Goal: Transaction & Acquisition: Obtain resource

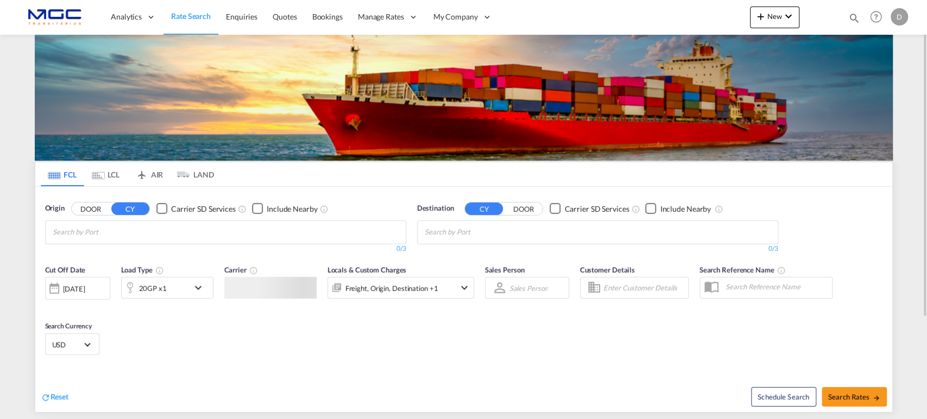
click at [122, 235] on input "Chips input." at bounding box center [104, 232] width 103 height 17
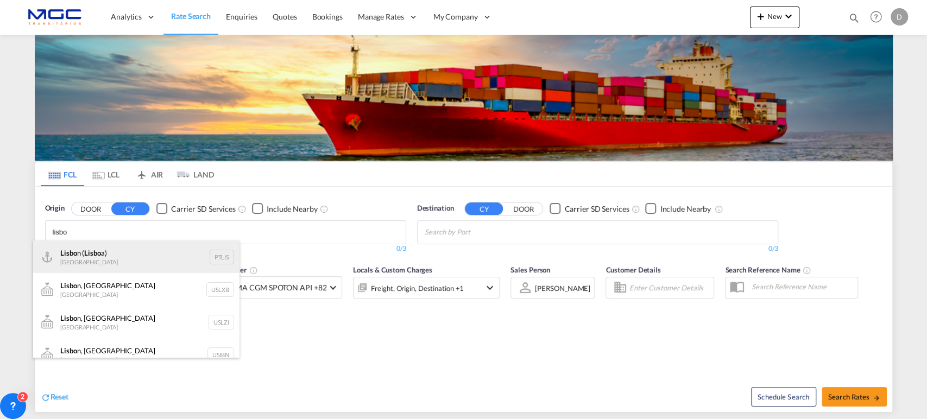
type input "lisbo"
click at [140, 253] on div "Lisbo n ( Lisbo a) Portugal PTLIS" at bounding box center [136, 257] width 206 height 33
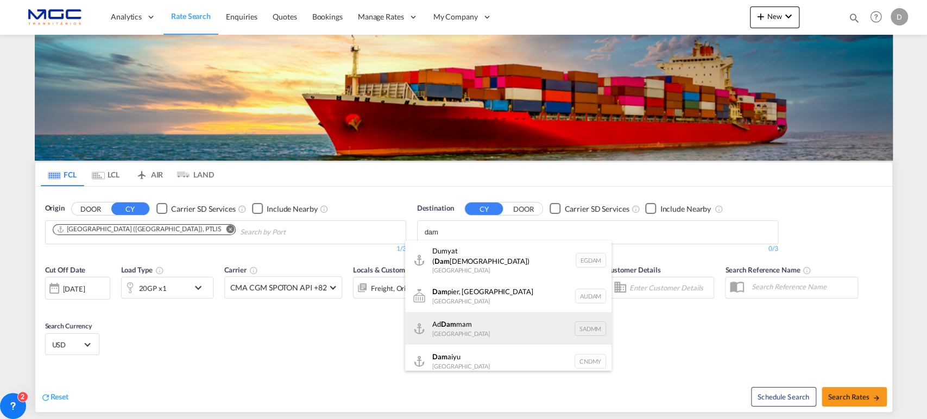
type input "dam"
click at [496, 324] on div "Ad Dam mam Saudi Arabia SADMM" at bounding box center [508, 328] width 206 height 33
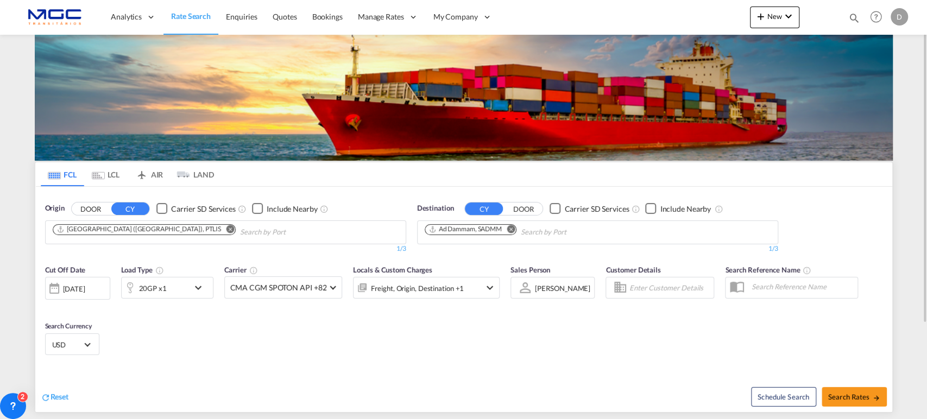
click at [82, 340] on md-select-value "USD" at bounding box center [72, 344] width 42 height 15
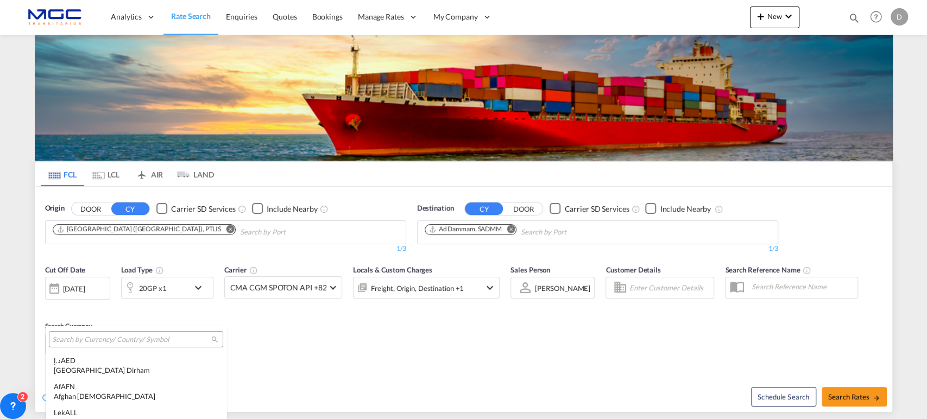
scroll to position [3807, 0]
click at [102, 341] on input "search" at bounding box center [131, 340] width 159 height 10
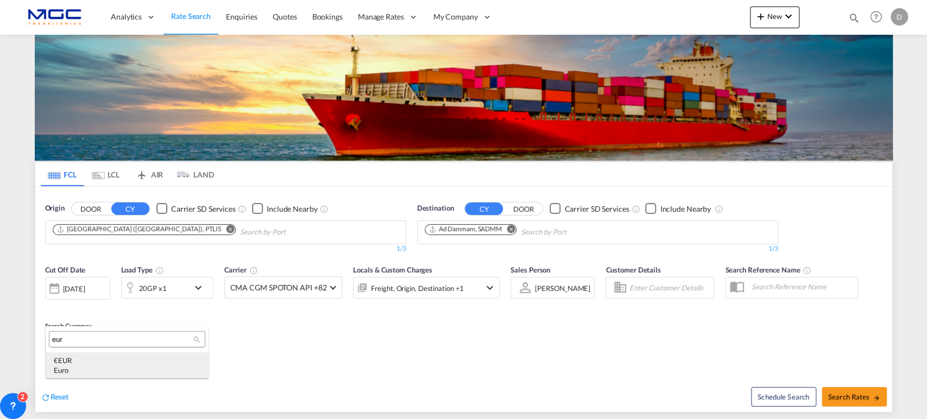
type input "eur"
click at [136, 364] on div "€ EUR Euro" at bounding box center [127, 366] width 147 height 20
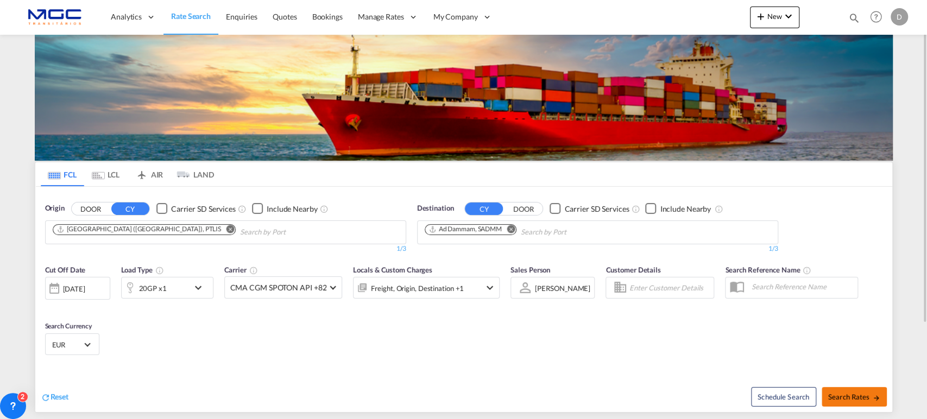
click at [849, 403] on button "Search Rates" at bounding box center [854, 397] width 65 height 20
type input "PTLIS to SADMM / 11 Aug 2025"
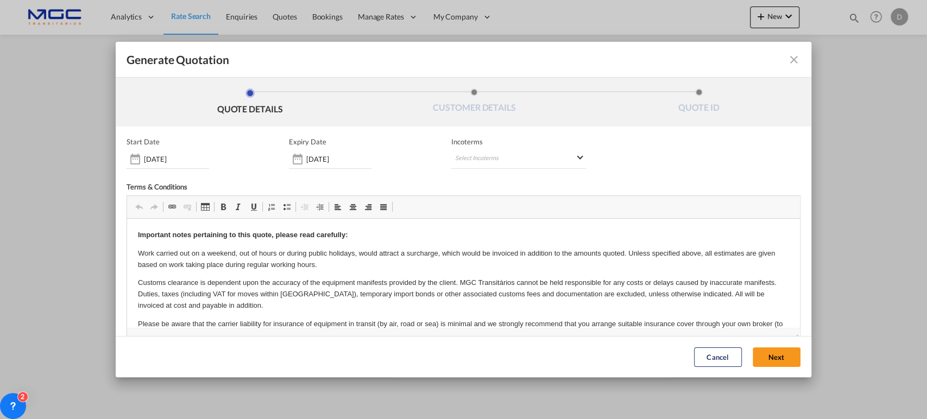
click at [767, 356] on button "Next" at bounding box center [777, 358] width 48 height 20
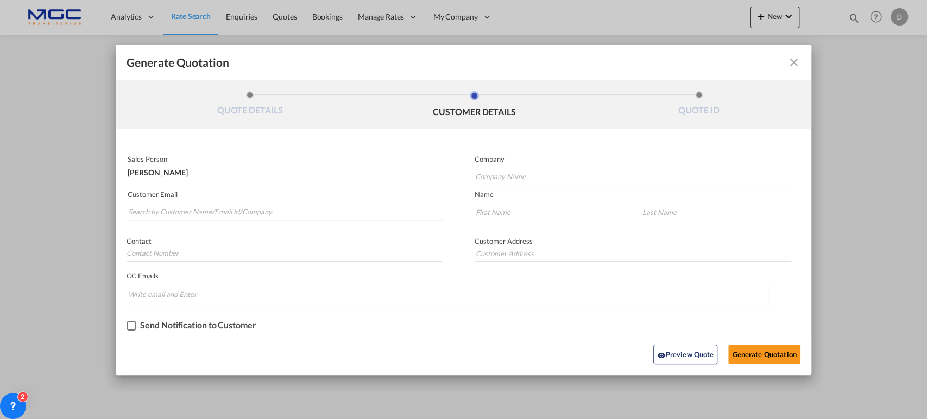
click at [163, 213] on input "Search by Customer Name/Email Id/Company" at bounding box center [286, 212] width 316 height 16
type input "gulf@mglcargo.com"
click at [524, 173] on input "Company Name" at bounding box center [632, 177] width 315 height 16
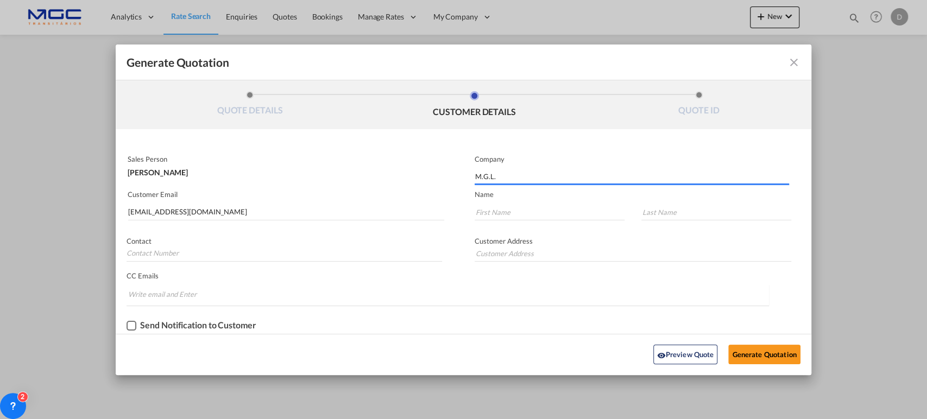
type input "M.G.L."
type input "."
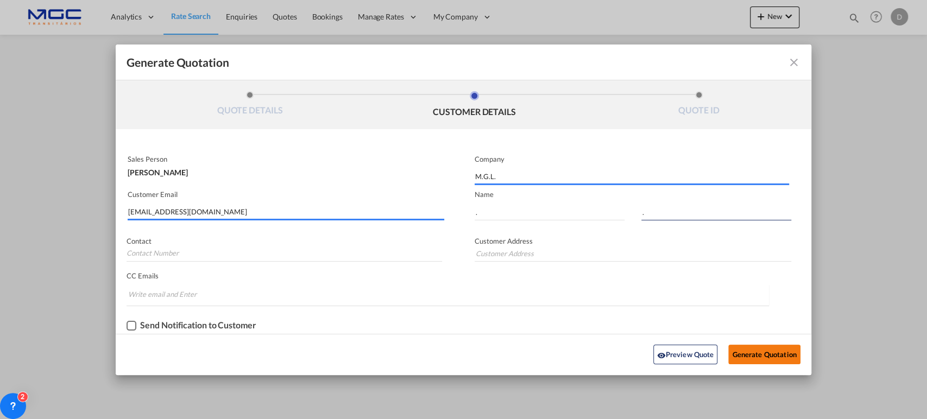
click at [790, 352] on button "Generate Quotation" at bounding box center [765, 355] width 72 height 20
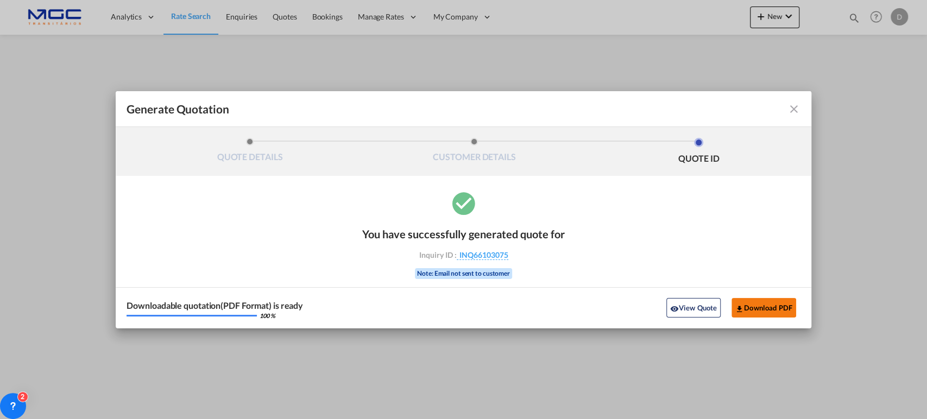
click at [748, 304] on button "Download PDF" at bounding box center [764, 308] width 65 height 20
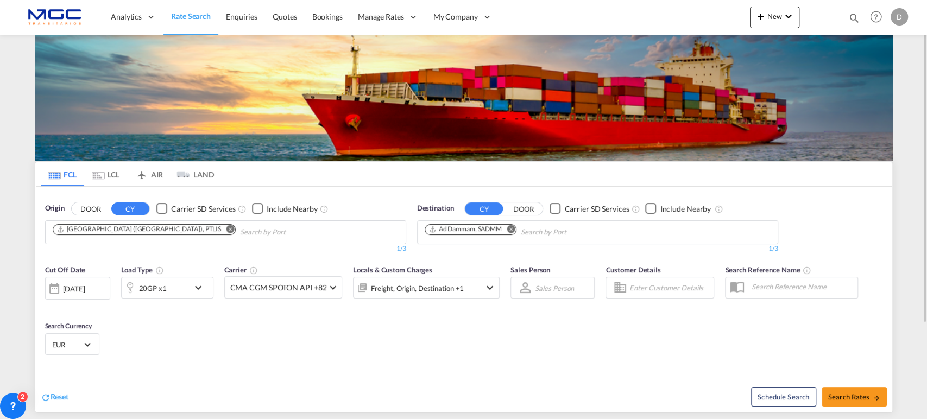
click at [226, 225] on md-icon "Remove" at bounding box center [230, 229] width 8 height 8
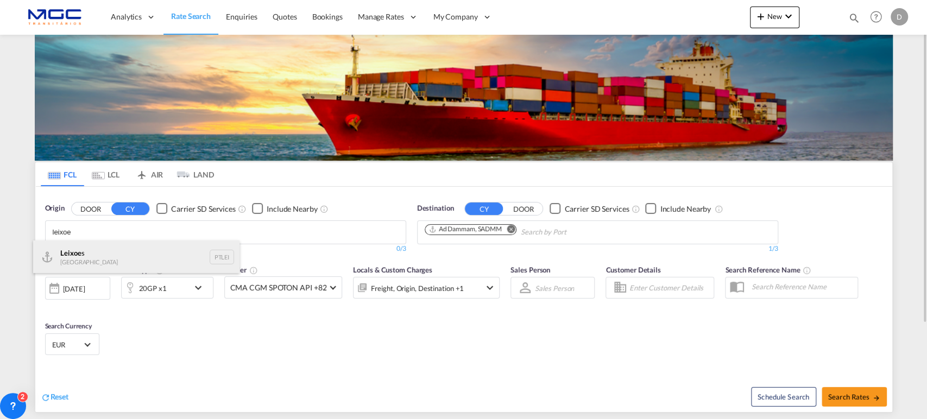
type input "leixoe"
click at [110, 256] on div "Leixoe s Portugal PTLEI" at bounding box center [136, 257] width 206 height 33
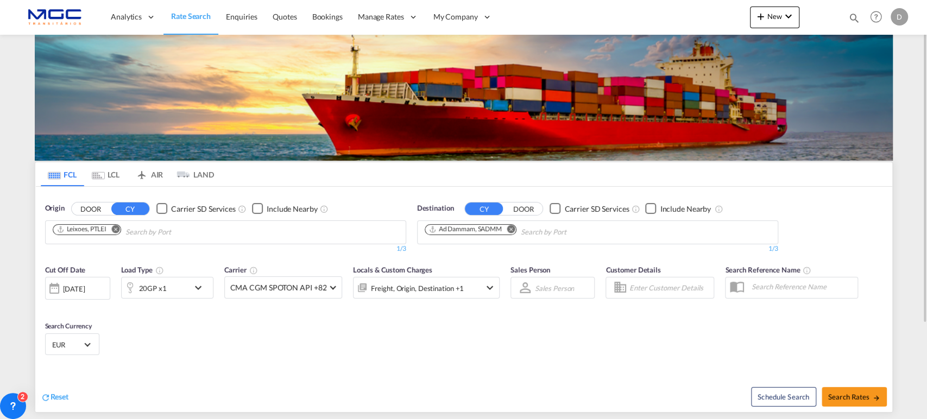
click at [510, 229] on md-icon "Remove" at bounding box center [511, 229] width 8 height 8
click at [503, 230] on input "Chips input." at bounding box center [476, 232] width 103 height 17
type input "jebel ali"
click at [487, 260] on div "[GEOGRAPHIC_DATA] [GEOGRAPHIC_DATA]" at bounding box center [508, 257] width 206 height 33
click at [199, 290] on md-icon "icon-chevron-down" at bounding box center [201, 287] width 18 height 13
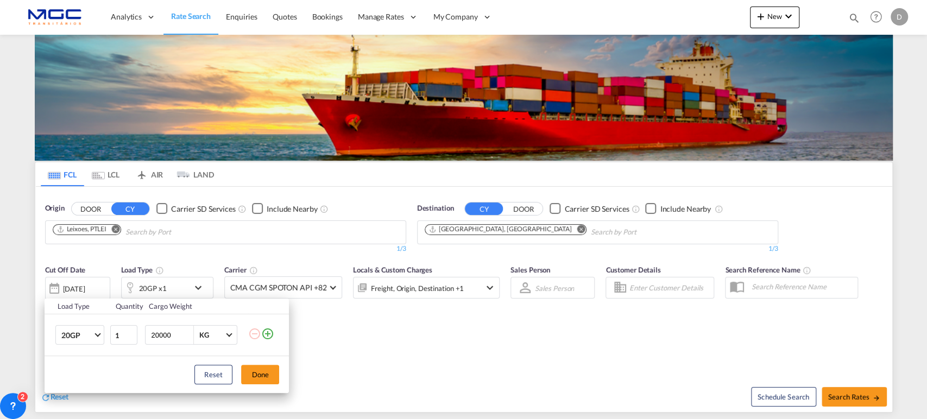
click at [314, 339] on div "Load Type Quantity Cargo Weight 20GP 20GP 40GP 40HC 45HC 20RE 40RE 40HR 20OT 40…" at bounding box center [463, 209] width 927 height 419
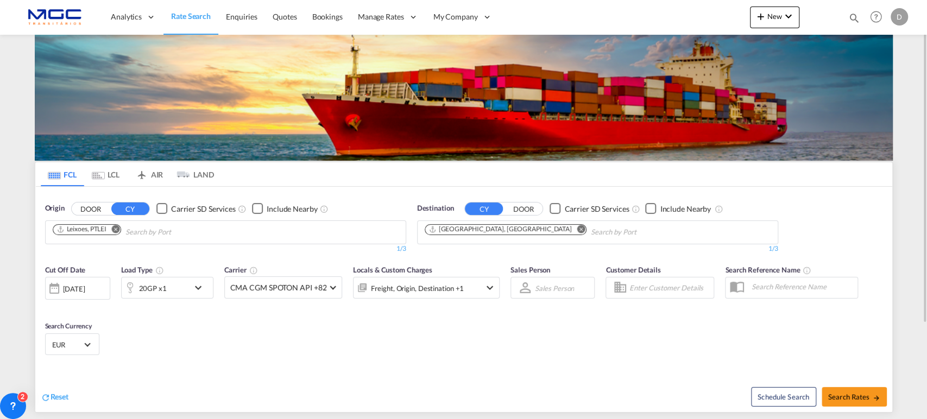
click at [196, 290] on md-icon "icon-chevron-down" at bounding box center [201, 287] width 18 height 13
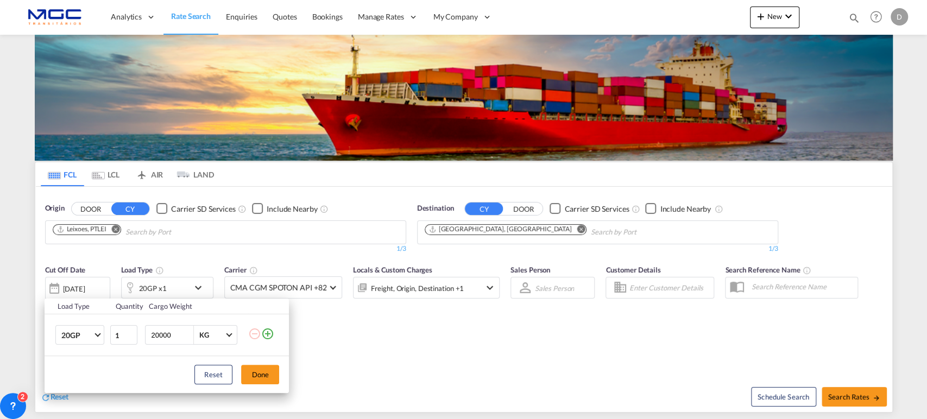
click at [265, 331] on md-icon "icon-plus-circle-outline" at bounding box center [267, 334] width 13 height 13
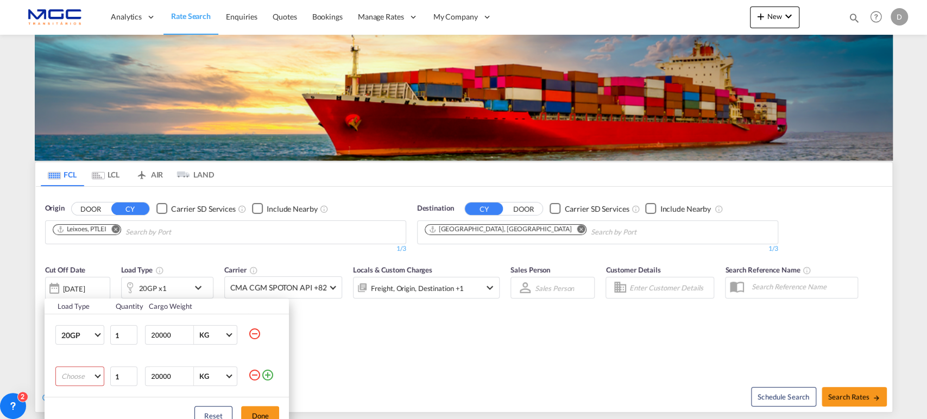
click at [80, 371] on md-select "Choose 20GP 40GP 40HC 45HC 20RE 40RE 40HR 20OT 40OT 20FR 40FR 40NR 20NR 45S 20T…" at bounding box center [79, 377] width 49 height 20
click at [101, 337] on md-option "40HC" at bounding box center [90, 341] width 74 height 26
click at [265, 410] on button "Done" at bounding box center [260, 416] width 38 height 20
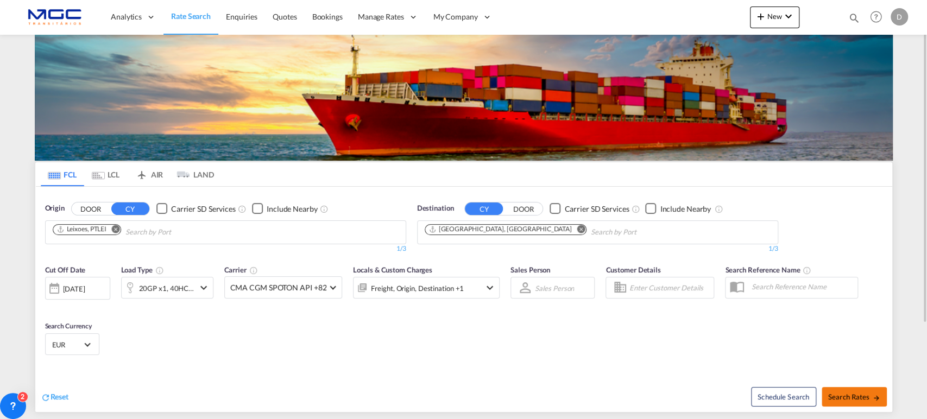
click at [842, 394] on span "Search Rates" at bounding box center [854, 397] width 52 height 9
type input "PTLEI to AEJEA / [DATE]"
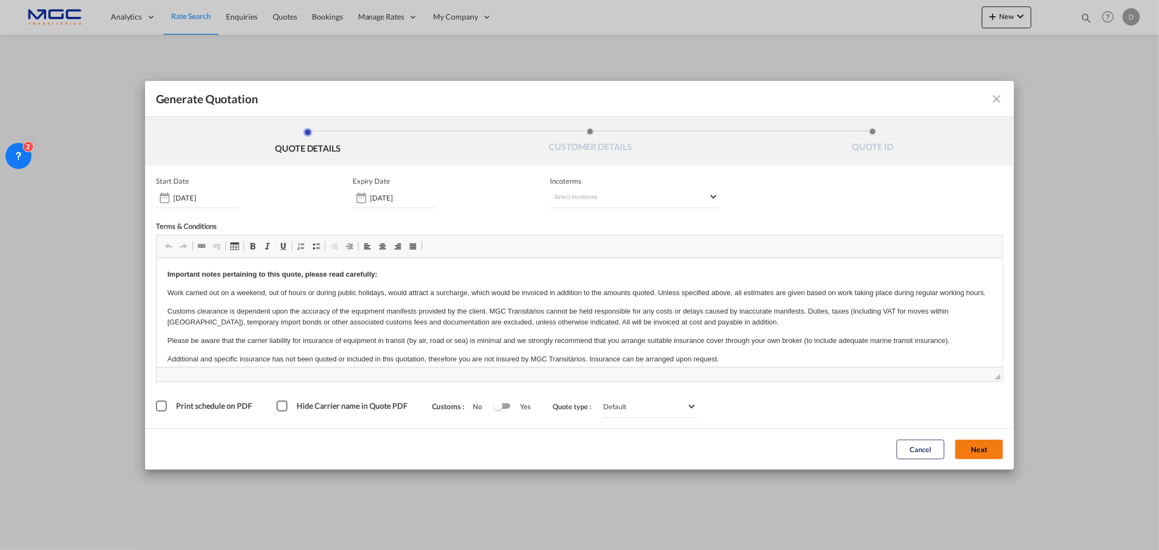
click at [927, 419] on button "Next" at bounding box center [979, 449] width 48 height 20
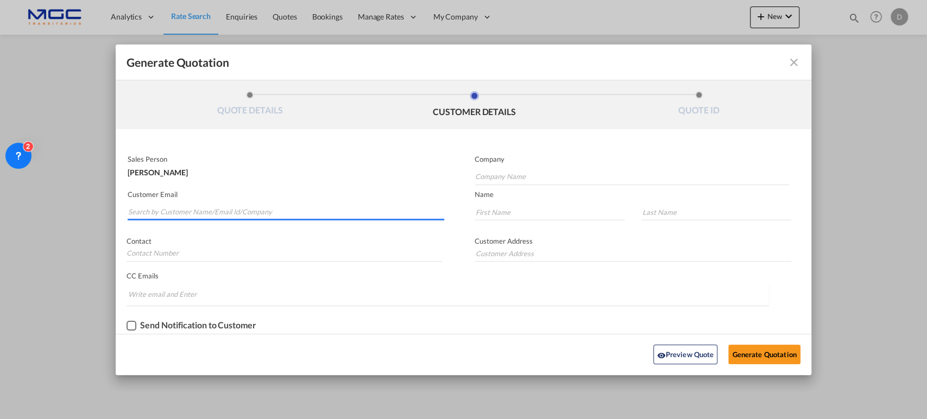
click at [162, 214] on input "Search by Customer Name/Email Id/Company" at bounding box center [286, 212] width 316 height 16
type input "[EMAIL_ADDRESS][DOMAIN_NAME]"
click at [498, 177] on input "Company Name" at bounding box center [632, 177] width 315 height 16
click at [519, 179] on input "Company Name" at bounding box center [632, 177] width 315 height 16
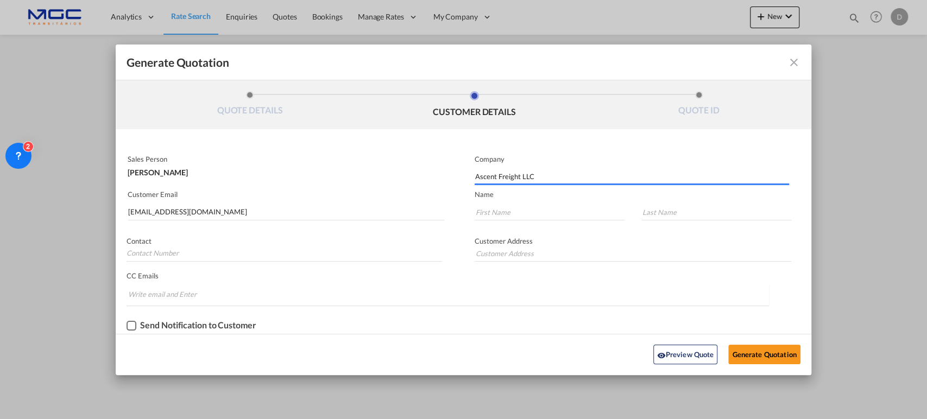
type input "Ascent Freight LLC"
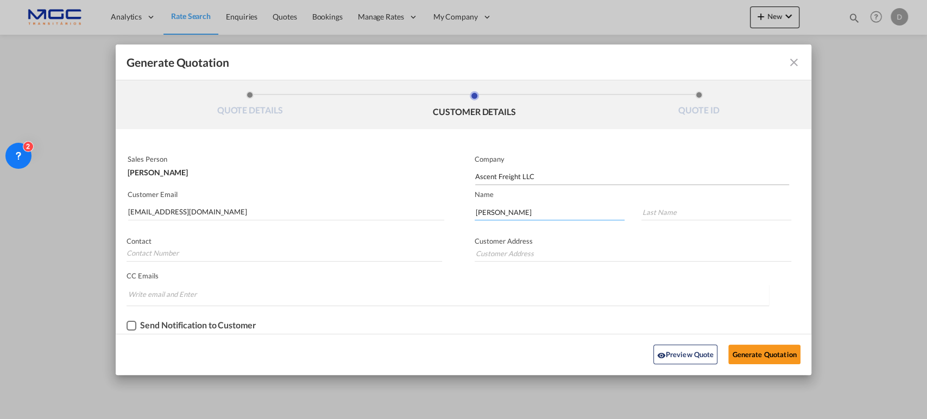
type input "[PERSON_NAME]"
type input "G"
click at [770, 360] on button "Generate Quotation" at bounding box center [765, 355] width 72 height 20
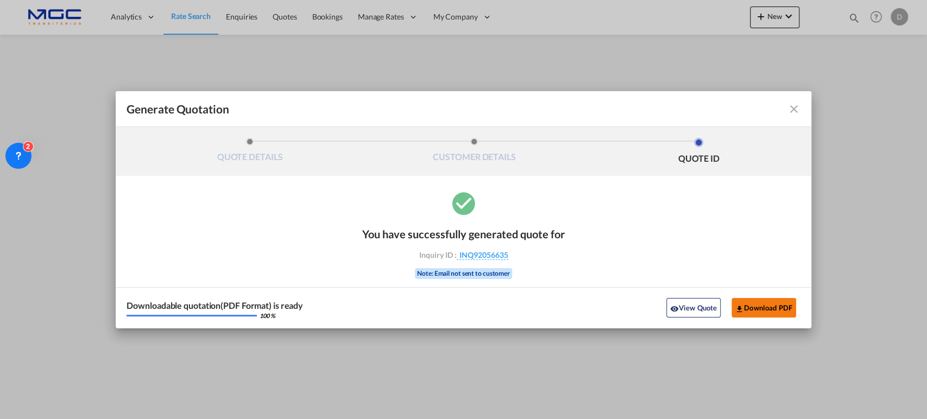
click at [761, 303] on button "Download PDF" at bounding box center [764, 308] width 65 height 20
drag, startPoint x: 687, startPoint y: 307, endPoint x: 710, endPoint y: 310, distance: 22.9
click at [687, 307] on button "View Quote" at bounding box center [694, 308] width 54 height 20
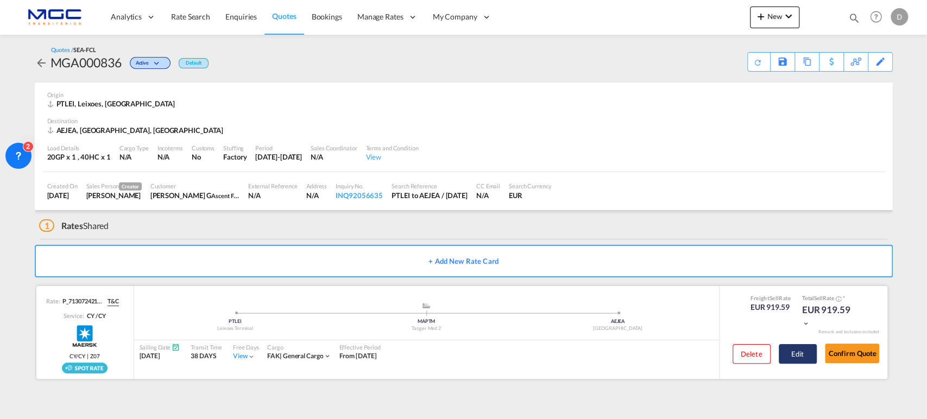
click at [793, 351] on button "Edit" at bounding box center [798, 354] width 38 height 20
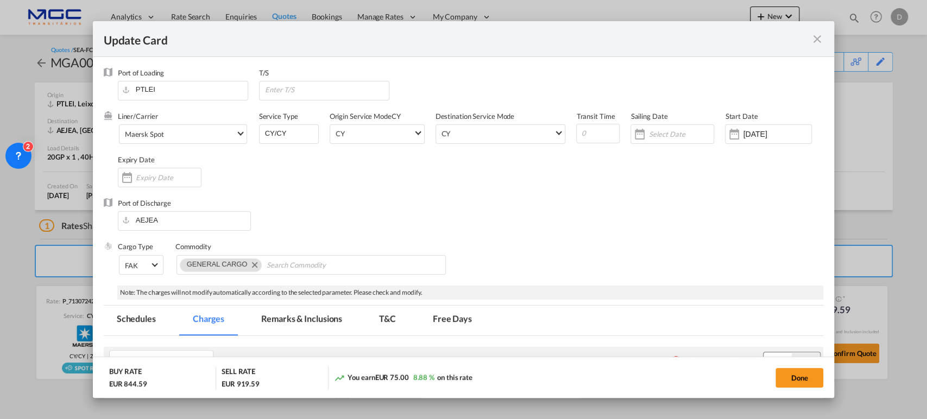
select select "per B/L"
click at [814, 34] on md-icon "icon-close fg-AAA8AD m-0 pointer" at bounding box center [817, 39] width 13 height 13
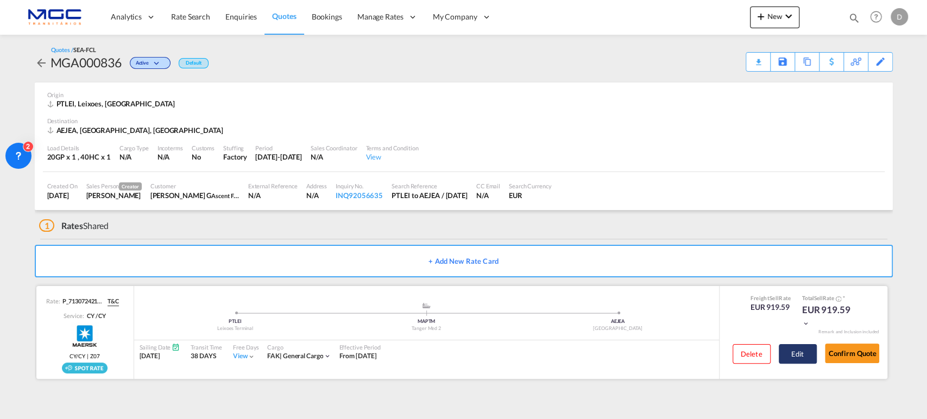
click at [787, 357] on button "Edit" at bounding box center [798, 354] width 38 height 20
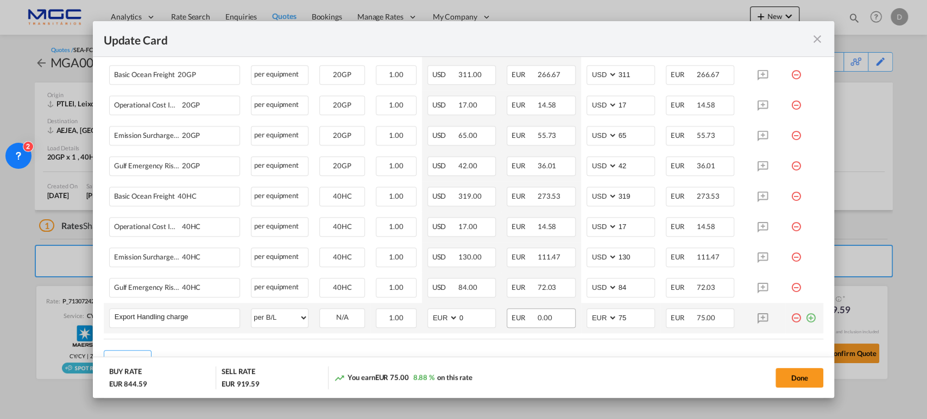
scroll to position [410, 0]
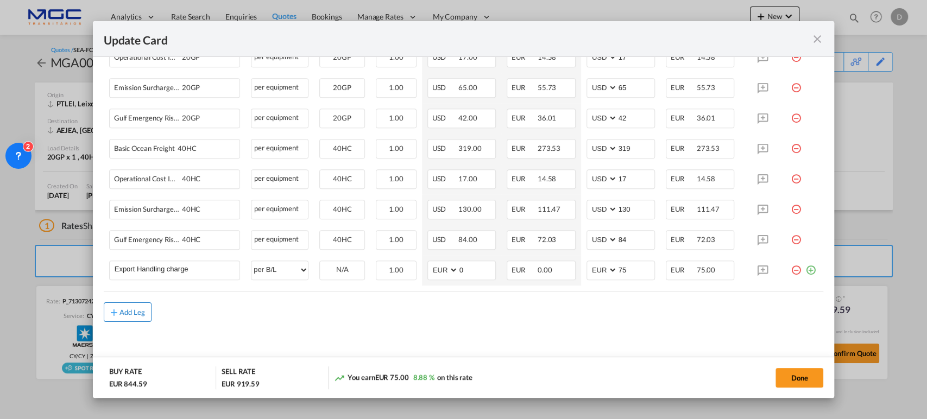
click at [142, 316] on button "Add Leg" at bounding box center [128, 313] width 48 height 20
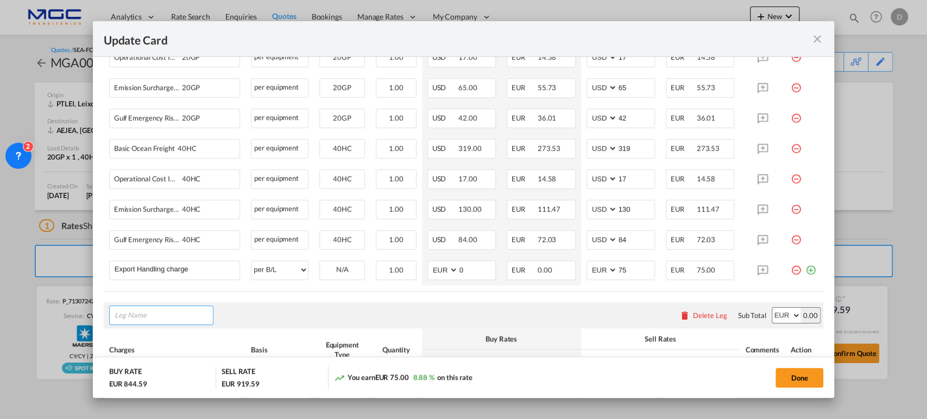
scroll to position [531, 0]
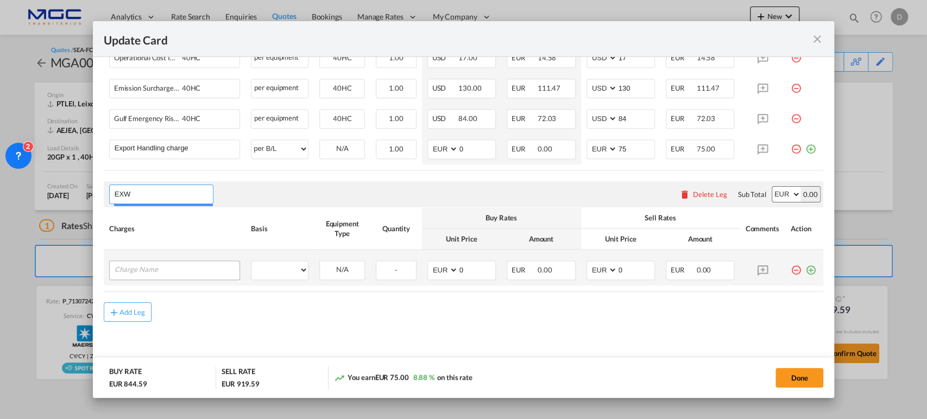
type input "EXW"
click at [136, 274] on div "Update Card Port ..." at bounding box center [174, 271] width 131 height 20
click at [136, 268] on input "Charge Name" at bounding box center [177, 269] width 125 height 16
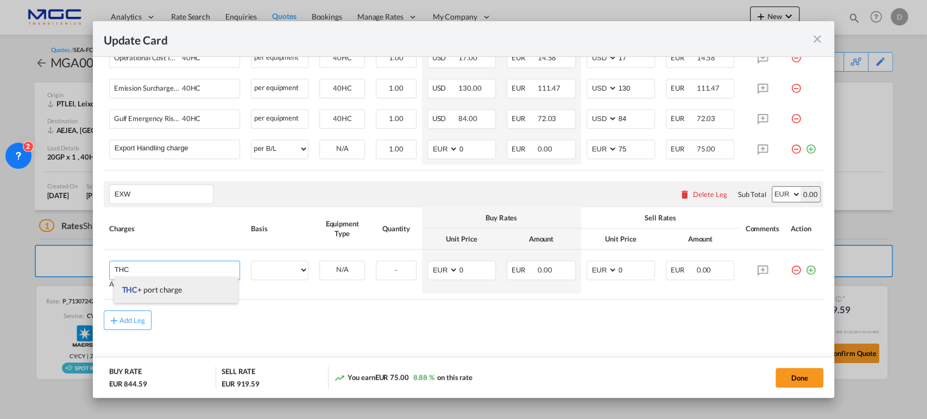
click at [184, 293] on li "THC + port charge" at bounding box center [176, 290] width 124 height 26
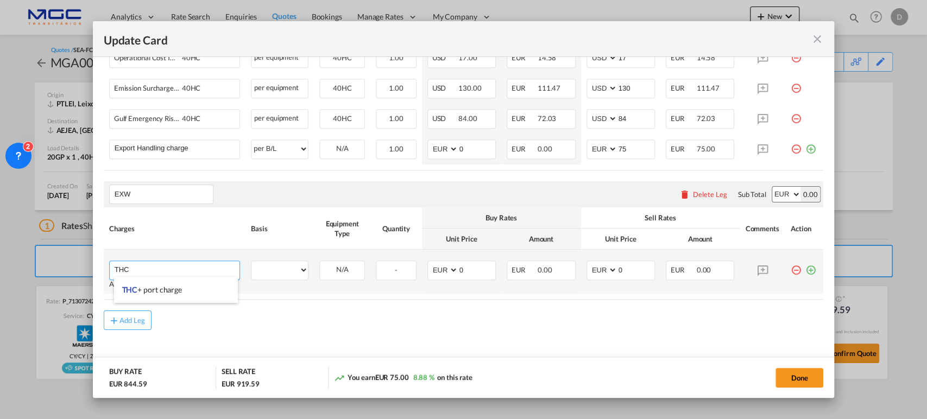
type input "THC + port charge"
select select "per equipment"
click at [350, 269] on select "20GP 40HC" at bounding box center [342, 270] width 45 height 15
select select "20GP"
click at [320, 263] on select "20GP 40HC" at bounding box center [342, 270] width 45 height 15
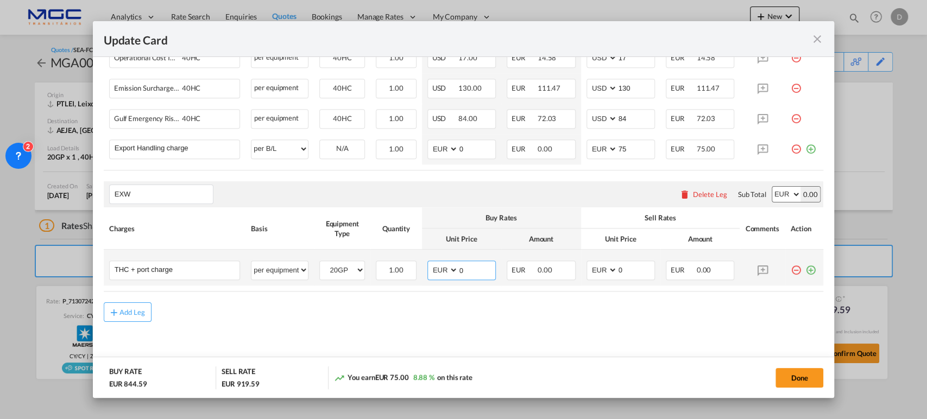
drag, startPoint x: 471, startPoint y: 268, endPoint x: 443, endPoint y: 266, distance: 28.3
click at [429, 269] on md-input-container "AED AFN ALL AMD ANG AOA ARS AUD AWG AZN BAM BBD BDT BGN BHD BIF BMD BND [PERSON…" at bounding box center [462, 271] width 68 height 20
type input "230"
type input "250"
click at [806, 267] on md-icon "icon-plus-circle-outline green-400-fg" at bounding box center [811, 266] width 11 height 11
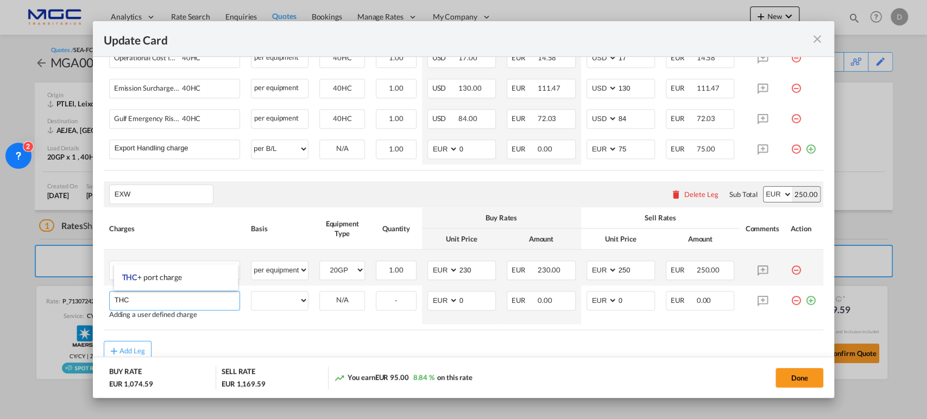
click at [175, 281] on li "THC + port charge" at bounding box center [176, 278] width 124 height 26
type input "THC + port charge"
select select "per equipment"
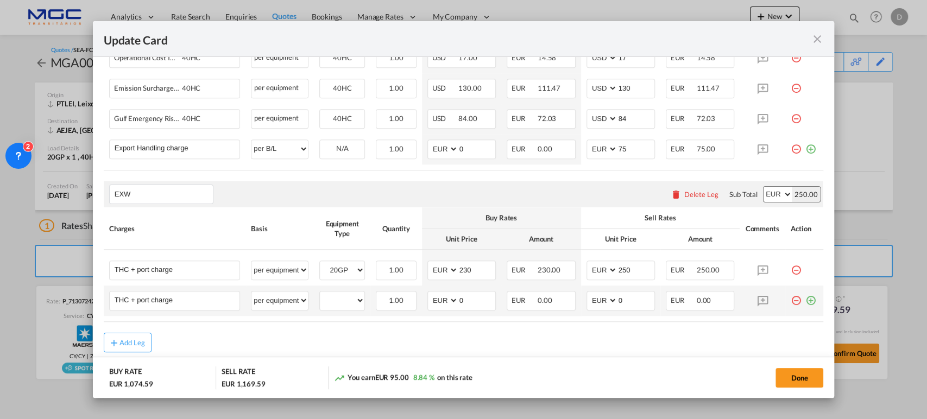
click at [362, 300] on td "20GP 40HC Please Select Already exists" at bounding box center [342, 301] width 57 height 30
drag, startPoint x: 339, startPoint y: 300, endPoint x: 340, endPoint y: 305, distance: 5.5
click at [339, 300] on select "20GP 40HC" at bounding box center [342, 300] width 45 height 15
select select "40HC"
click at [320, 293] on select "20GP 40HC" at bounding box center [342, 300] width 45 height 15
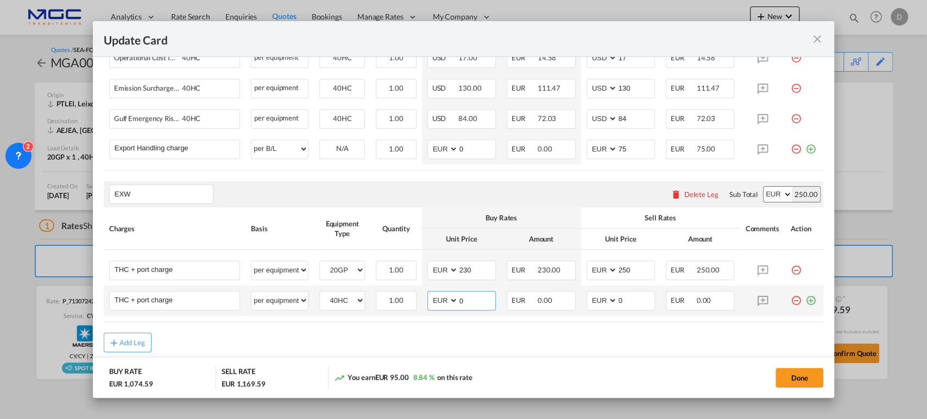
drag, startPoint x: 461, startPoint y: 303, endPoint x: 451, endPoint y: 303, distance: 9.8
click at [436, 303] on md-input-container "AED AFN ALL AMD ANG AOA ARS AUD AWG AZN BAM BBD BDT BGN BHD BIF BMD BND [PERSON…" at bounding box center [462, 301] width 68 height 20
type input "230"
type input "250"
click at [806, 299] on md-icon "icon-plus-circle-outline green-400-fg" at bounding box center [811, 296] width 11 height 11
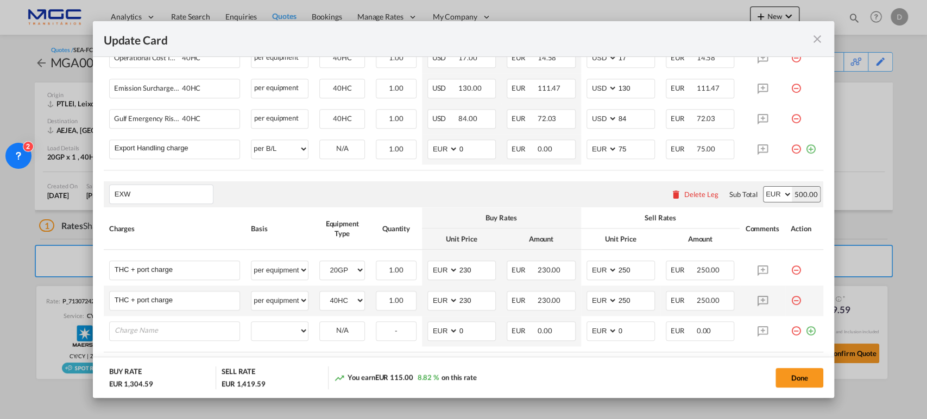
scroll to position [591, 0]
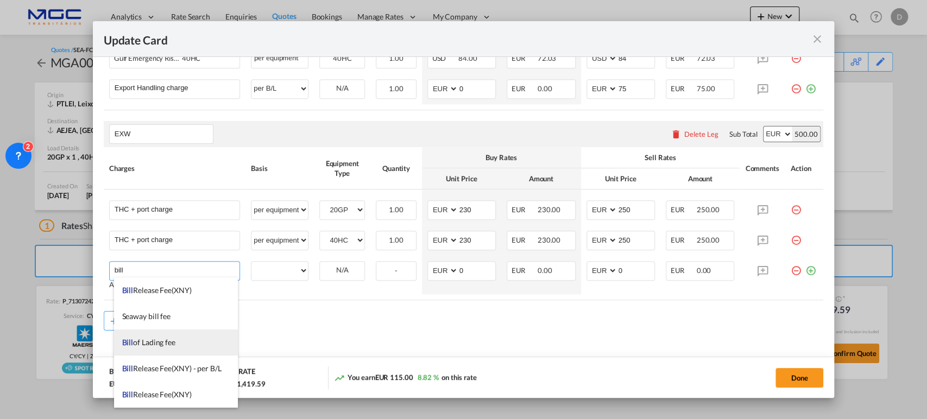
click at [194, 343] on li "Bill of Lading fee" at bounding box center [176, 343] width 124 height 26
type input "Bill of Lading fee"
select select "per B/L"
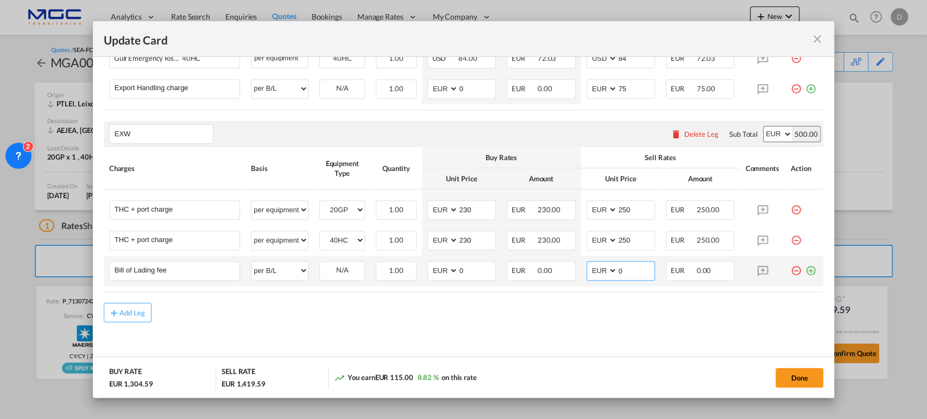
drag, startPoint x: 633, startPoint y: 270, endPoint x: 587, endPoint y: 270, distance: 46.7
click at [587, 270] on md-input-container "AED AFN ALL AMD ANG AOA ARS AUD AWG AZN BAM BBD BDT BGN BHD BIF BMD BND [PERSON…" at bounding box center [621, 271] width 68 height 20
type input "75"
click at [122, 312] on div "Add Leg" at bounding box center [133, 312] width 26 height 7
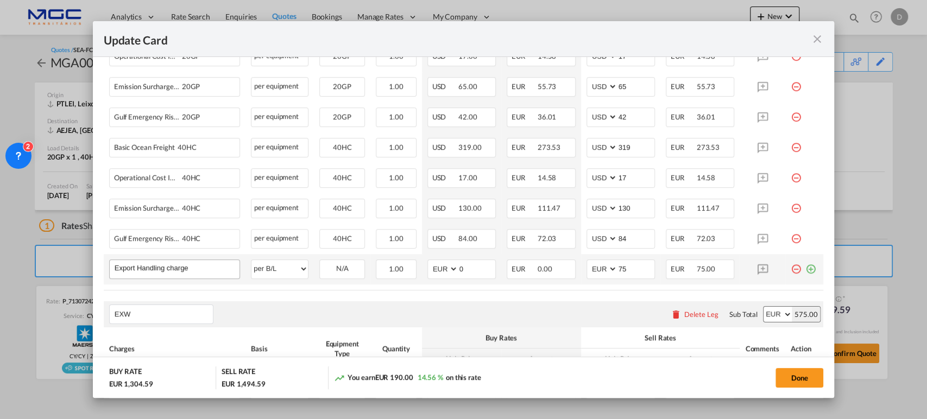
scroll to position [713, 0]
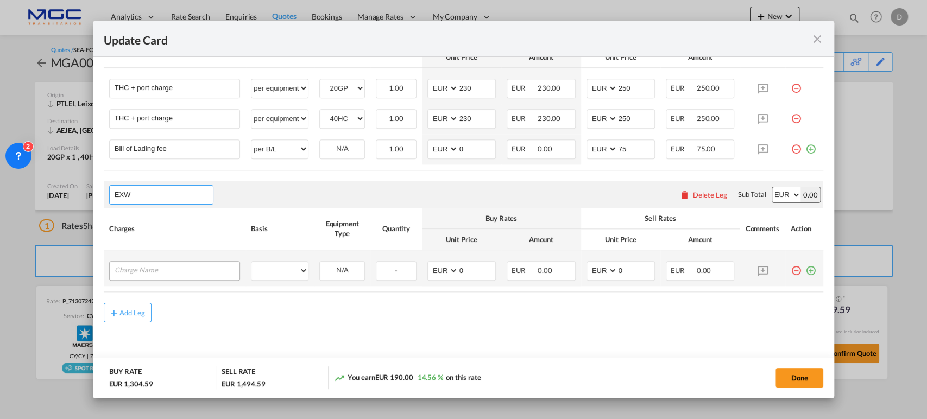
type input "EXW"
click at [181, 265] on input "Charge Name" at bounding box center [177, 270] width 125 height 16
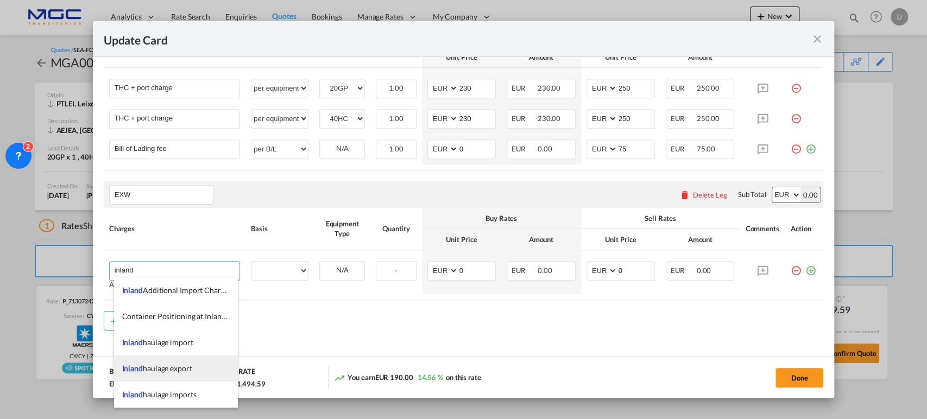
click at [183, 360] on li "Inland haulage export" at bounding box center [176, 369] width 124 height 26
type input "Inland haulage export"
select select "per equipment"
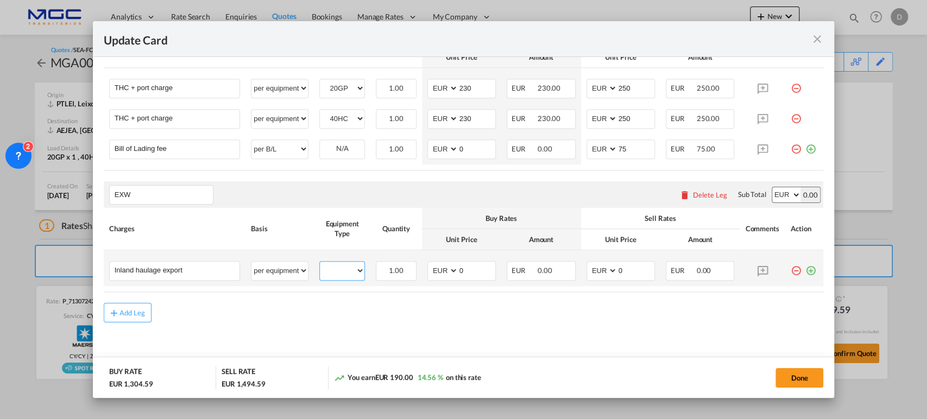
drag, startPoint x: 335, startPoint y: 265, endPoint x: 343, endPoint y: 277, distance: 14.9
click at [335, 265] on select "20GP 40HC" at bounding box center [342, 270] width 45 height 15
select select "20GP"
click at [320, 263] on select "20GP 40HC" at bounding box center [342, 270] width 45 height 15
drag, startPoint x: 469, startPoint y: 273, endPoint x: 440, endPoint y: 269, distance: 29.6
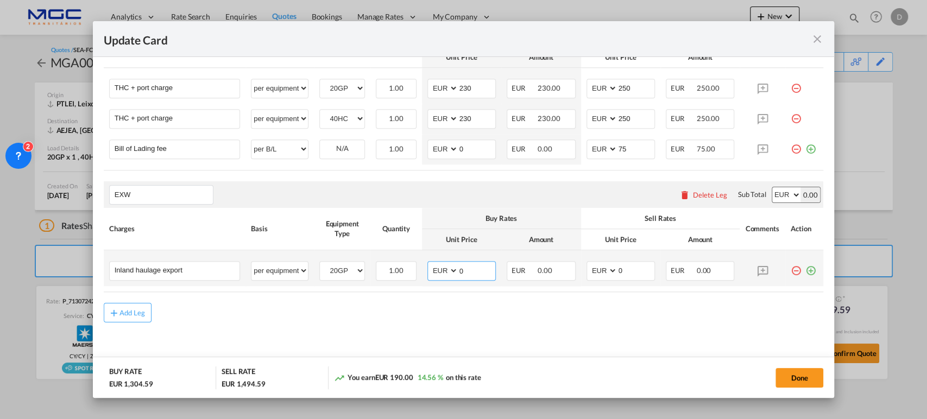
click at [440, 269] on md-input-container "AED AFN ALL AMD ANG AOA ARS AUD AWG AZN BAM BBD BDT BGN BHD BIF BMD BND [PERSON…" at bounding box center [462, 271] width 68 height 20
type input "150"
type input "185"
click at [806, 271] on md-icon "icon-plus-circle-outline green-400-fg" at bounding box center [811, 266] width 11 height 11
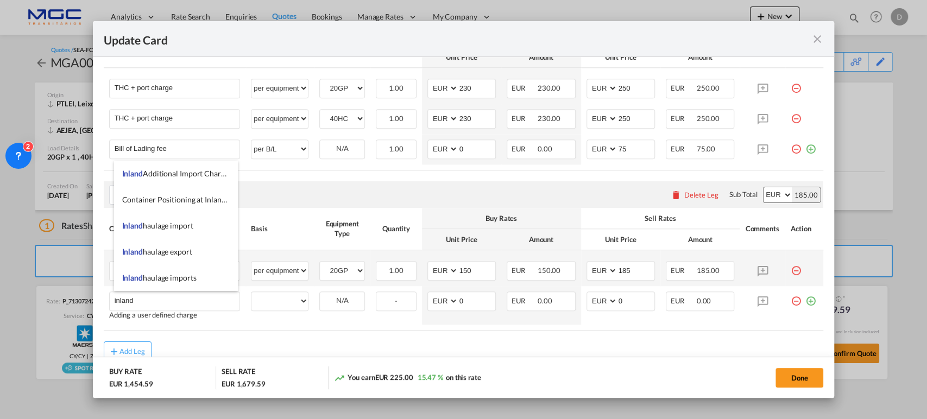
drag, startPoint x: 179, startPoint y: 258, endPoint x: 221, endPoint y: 259, distance: 41.3
click at [180, 258] on li "Inland haulage export" at bounding box center [176, 252] width 124 height 26
type input "Inland haulage export"
select select "per equipment"
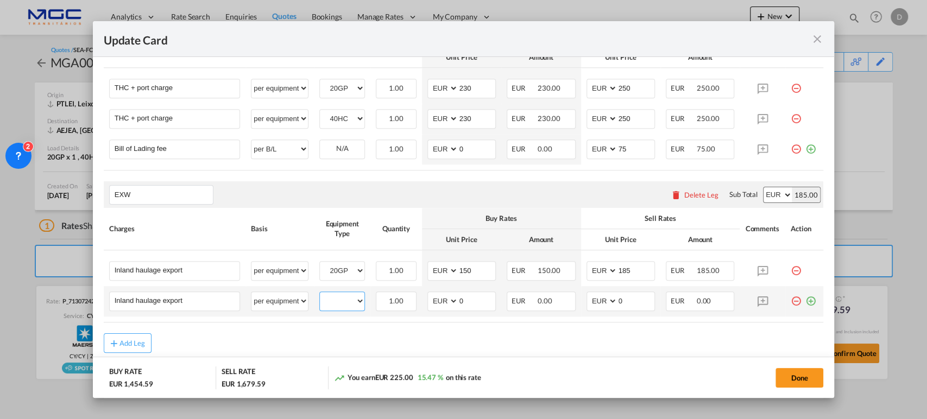
click at [343, 303] on select "20GP 40HC" at bounding box center [342, 301] width 45 height 15
select select "40HC"
click at [320, 294] on select "20GP 40HC" at bounding box center [342, 301] width 45 height 15
drag, startPoint x: 461, startPoint y: 293, endPoint x: 448, endPoint y: 293, distance: 13.0
click at [448, 293] on md-input-container "AED AFN ALL AMD ANG AOA ARS AUD AWG AZN BAM BBD BDT BGN BHD BIF BMD BND [PERSON…" at bounding box center [462, 302] width 68 height 20
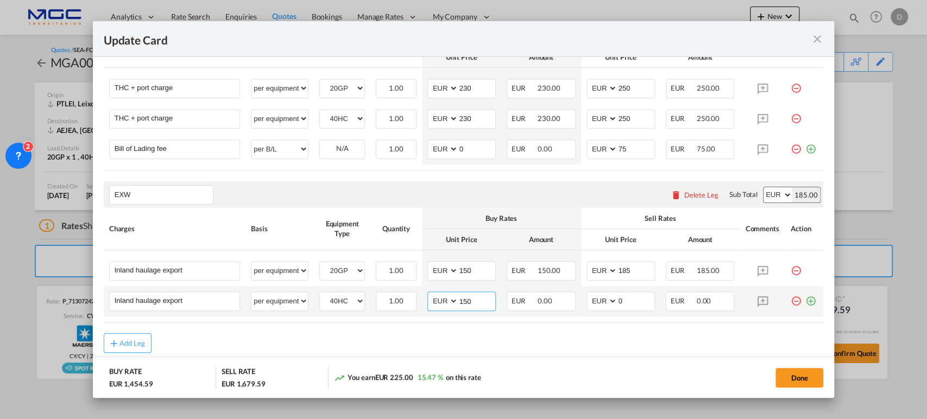
type input "150"
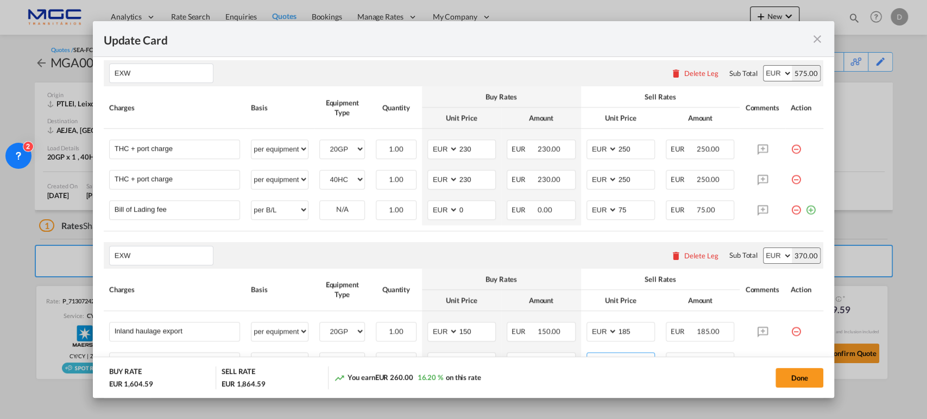
scroll to position [743, 0]
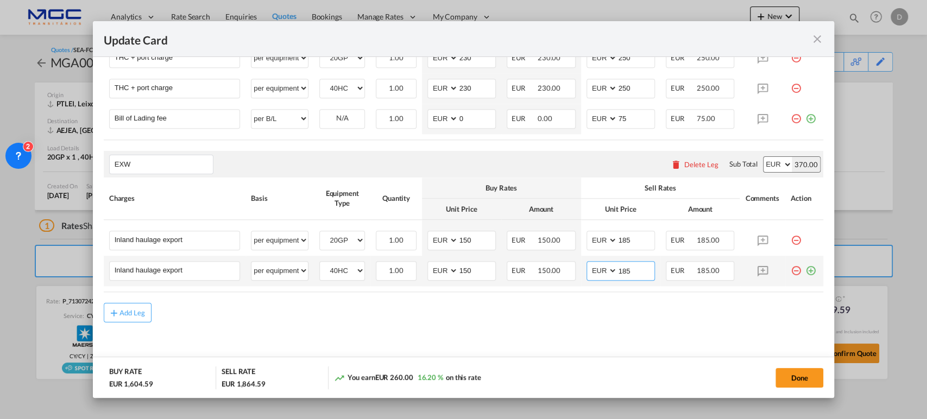
type input "185"
click at [807, 267] on div "Update Card Port ..." at bounding box center [804, 266] width 27 height 11
click at [806, 272] on md-icon "icon-plus-circle-outline green-400-fg" at bounding box center [811, 266] width 11 height 11
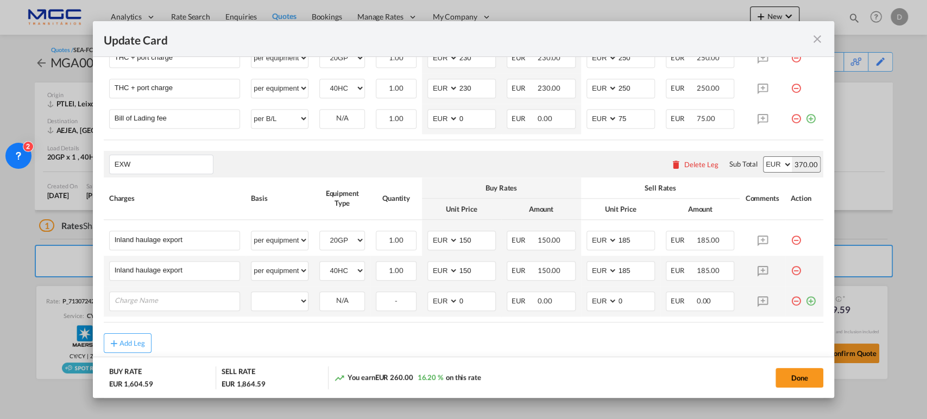
scroll to position [774, 0]
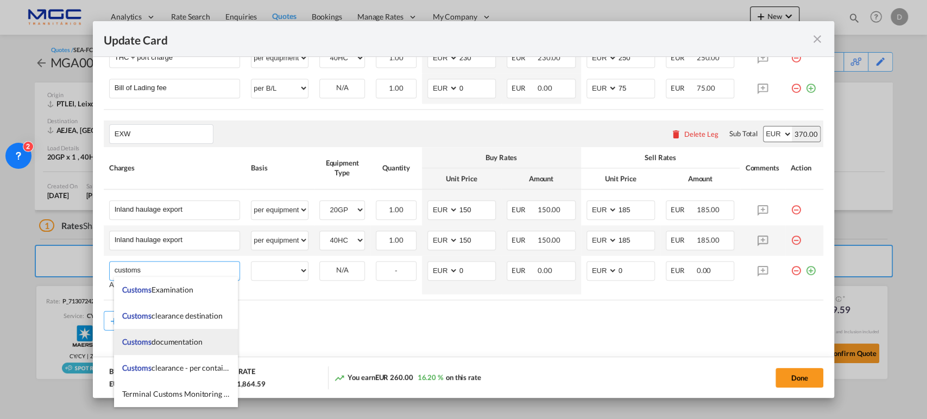
click at [181, 343] on span "Customs documentation" at bounding box center [162, 341] width 80 height 9
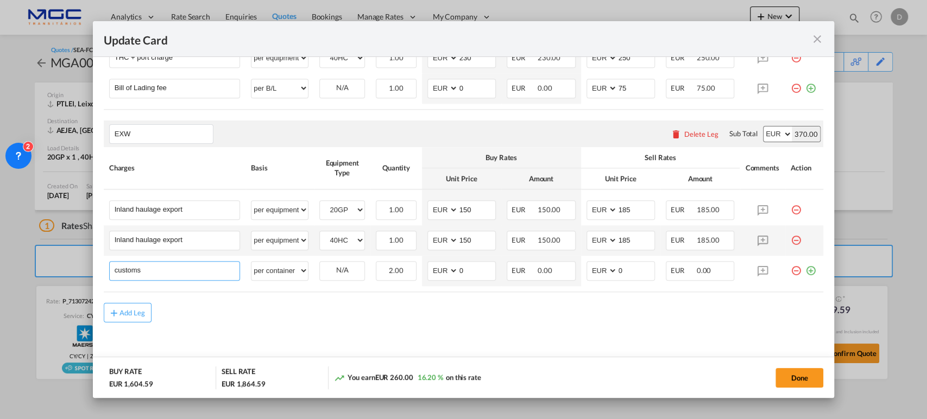
type input "Customs documentation"
click at [465, 268] on input "0" at bounding box center [477, 270] width 37 height 16
drag, startPoint x: 304, startPoint y: 271, endPoint x: 297, endPoint y: 271, distance: 6.5
click at [303, 271] on select "per equipment per container per B/L per shipping bill per shipment per pallet p…" at bounding box center [280, 270] width 56 height 17
select select "per shipment"
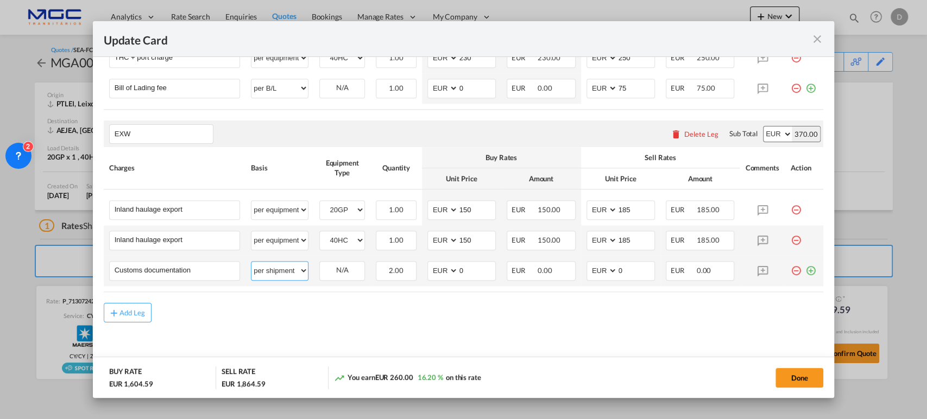
click at [252, 262] on select "per equipment per container per B/L per shipping bill per shipment per pallet p…" at bounding box center [280, 270] width 56 height 17
click at [428, 268] on md-input-container "AED AFN ALL AMD ANG AOA ARS AUD AWG AZN BAM BBD BDT BGN BHD BIF BMD BND [PERSON…" at bounding box center [462, 271] width 68 height 20
type input "40"
type input "55"
click at [792, 379] on button "Done" at bounding box center [800, 378] width 48 height 20
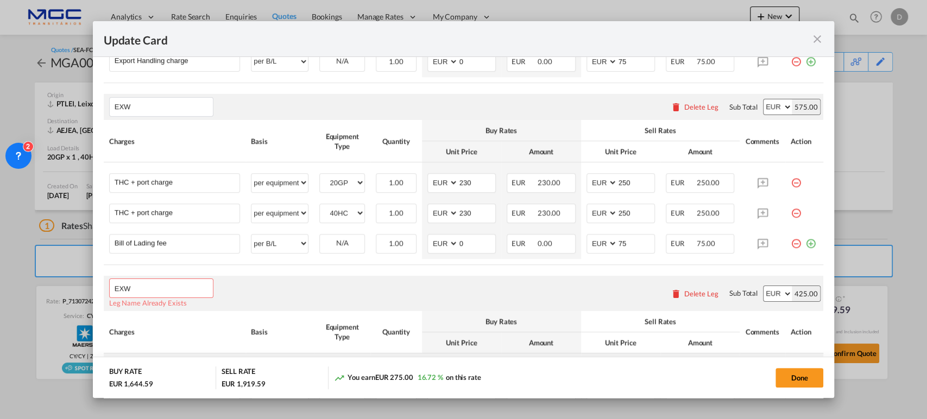
scroll to position [739, 0]
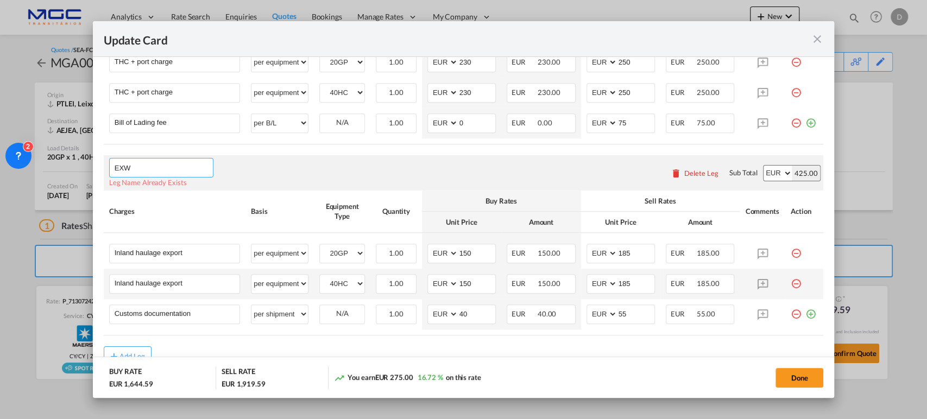
click at [156, 163] on input "EXW" at bounding box center [164, 168] width 98 height 16
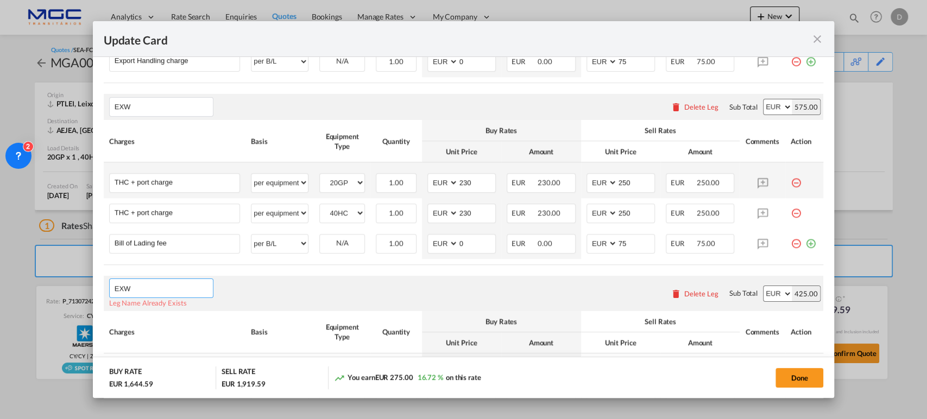
scroll to position [558, 0]
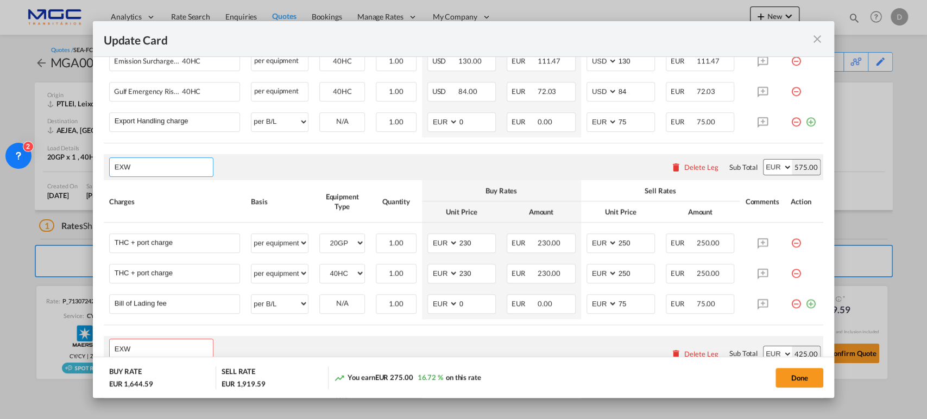
click at [158, 165] on input "EXW" at bounding box center [164, 167] width 98 height 16
click at [178, 164] on input "EXW" at bounding box center [164, 167] width 98 height 16
drag, startPoint x: 178, startPoint y: 164, endPoint x: 87, endPoint y: 164, distance: 91.3
click at [87, 164] on div "Update Card Port of [GEOGRAPHIC_DATA] PTLEI T/S Liner/Carrier Maersk Spot 2HM L…" at bounding box center [463, 209] width 927 height 419
type input "Locals"
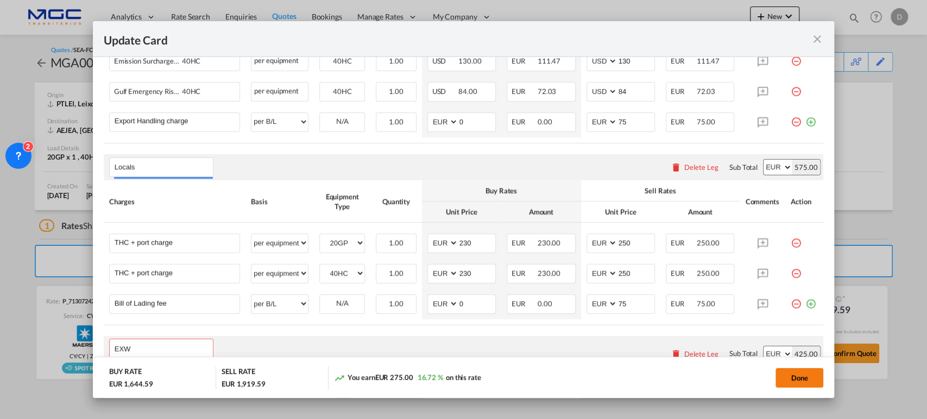
click at [796, 369] on button "Done" at bounding box center [800, 378] width 48 height 20
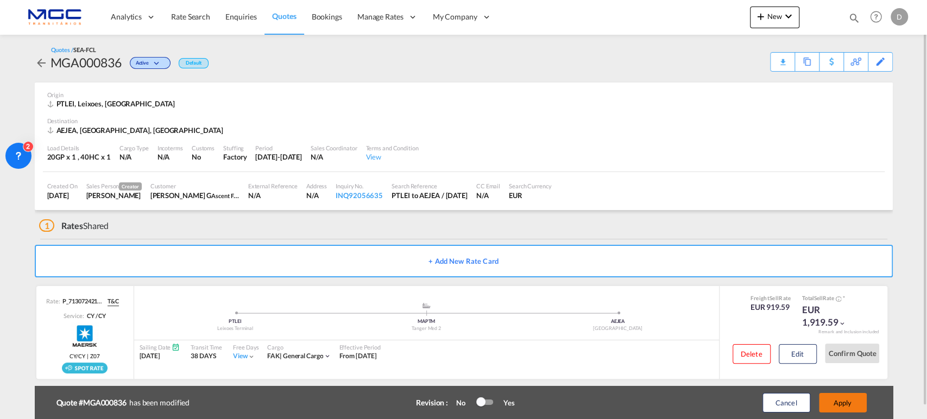
click at [840, 403] on button "Apply" at bounding box center [843, 403] width 48 height 20
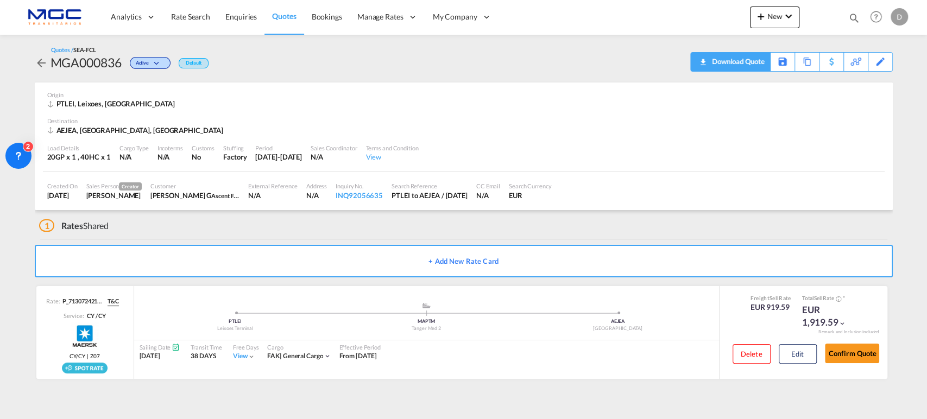
click at [758, 70] on download-pdf "Download Quote" at bounding box center [730, 62] width 68 height 18
click at [740, 60] on div "Download Quote" at bounding box center [737, 61] width 55 height 17
